Goal: Navigation & Orientation: Find specific page/section

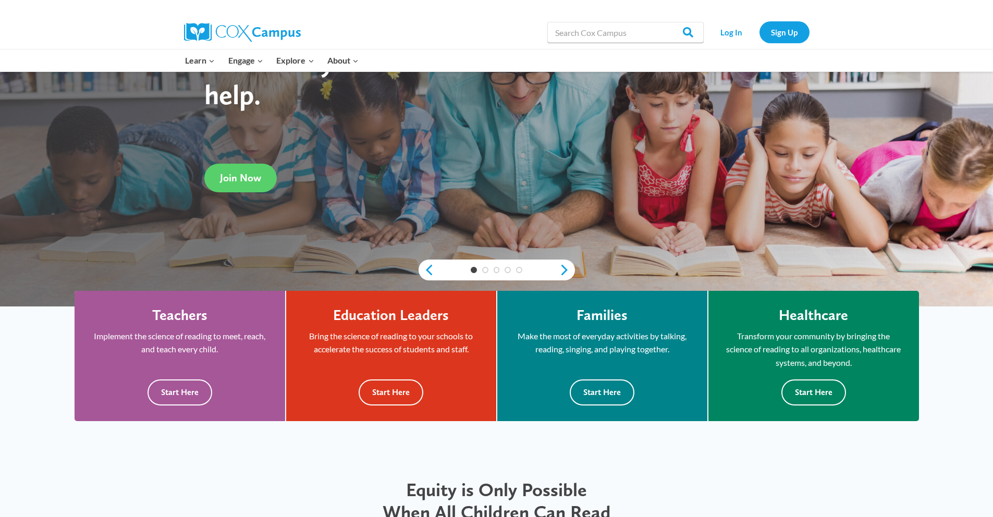
scroll to position [257, 0]
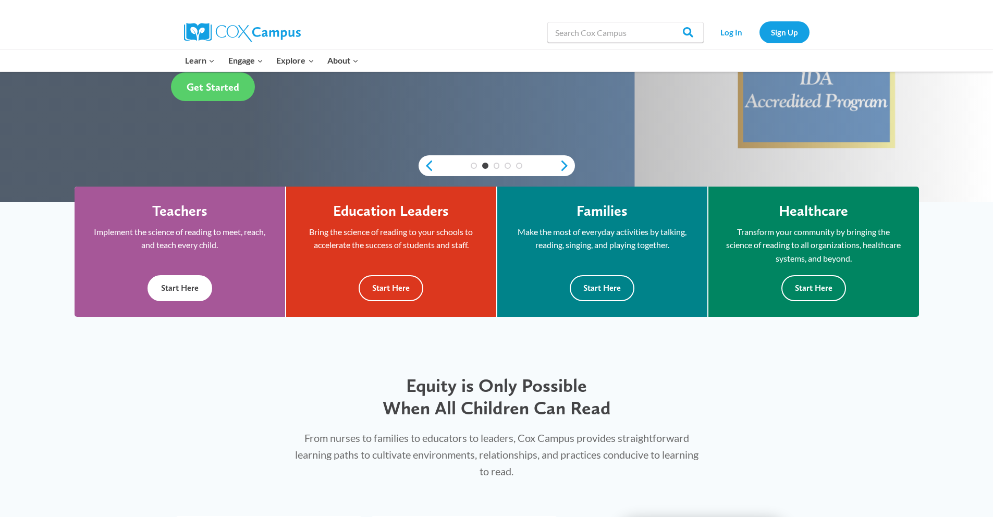
click at [181, 289] on button "Start Here" at bounding box center [179, 288] width 65 height 26
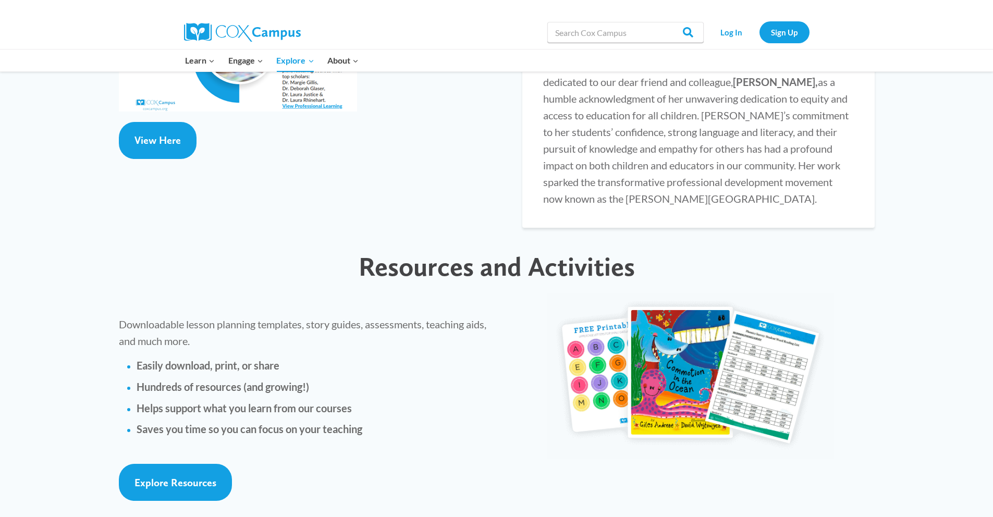
scroll to position [2138, 0]
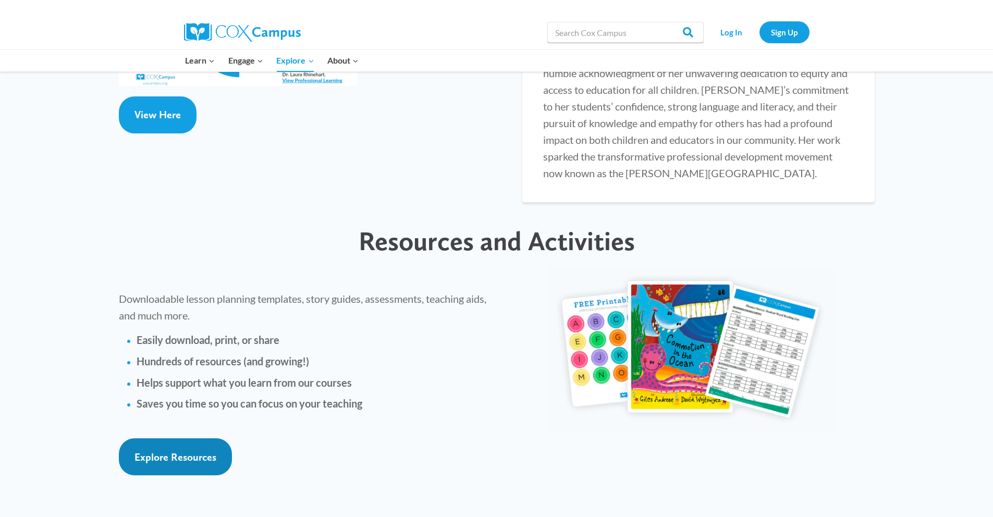
click at [174, 451] on span "Explore Resources" at bounding box center [175, 457] width 82 height 13
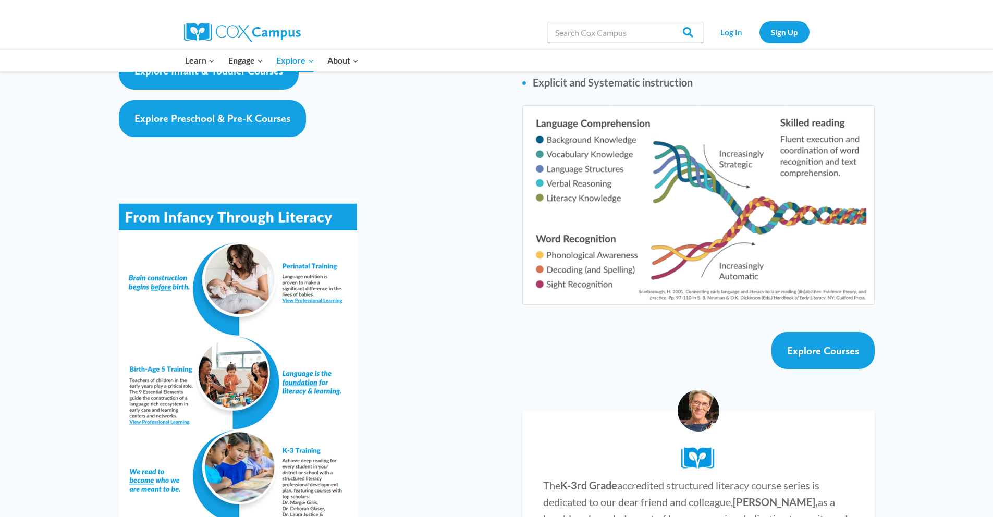
scroll to position [1690, 0]
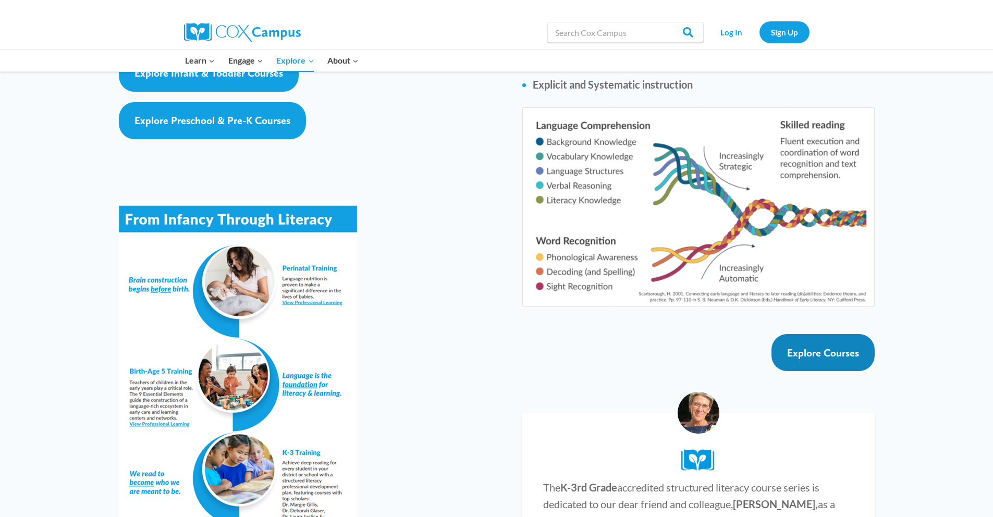
click at [849, 334] on link "Explore Courses" at bounding box center [822, 352] width 103 height 37
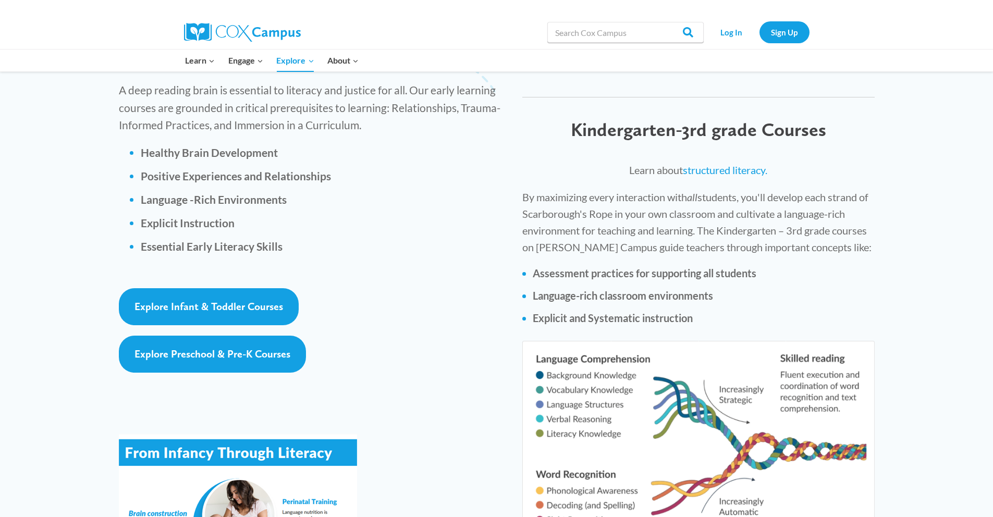
scroll to position [1453, 0]
